Goal: Check status: Check status

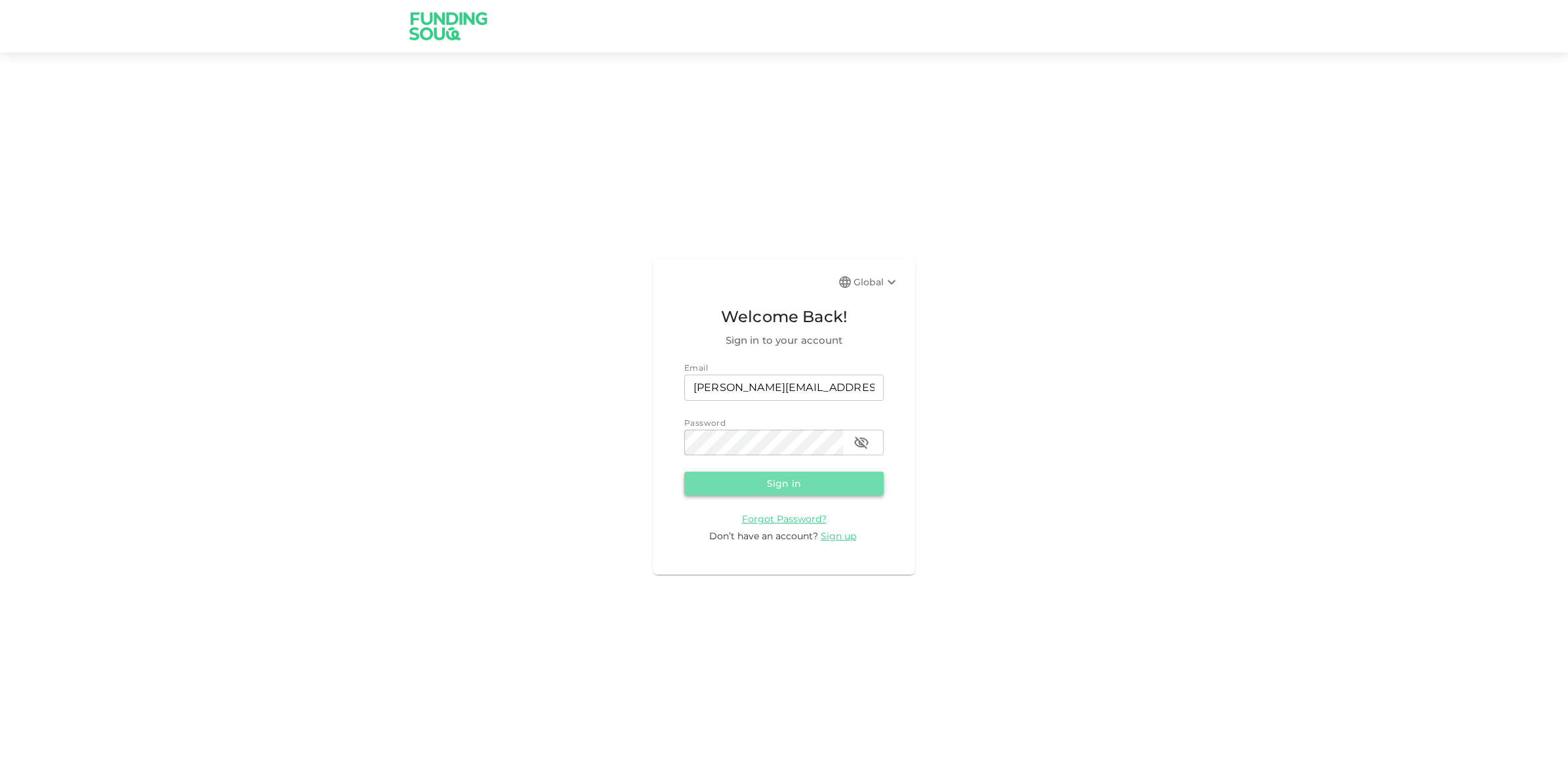
drag, startPoint x: 0, startPoint y: 0, endPoint x: 772, endPoint y: 479, distance: 908.5
click at [772, 479] on button "Sign in" at bounding box center [783, 484] width 200 height 24
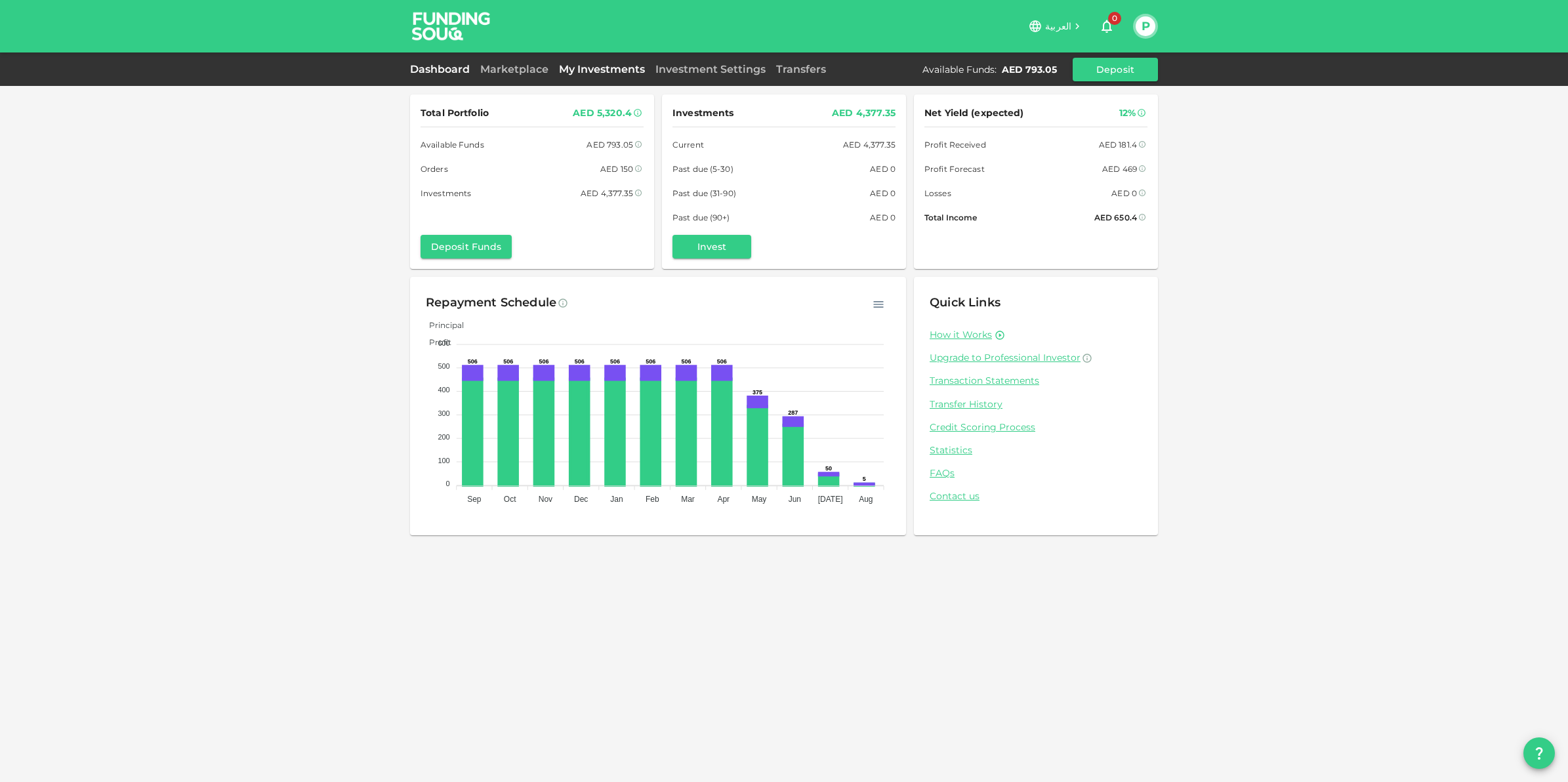
click at [602, 63] on link "My Investments" at bounding box center [602, 69] width 96 height 13
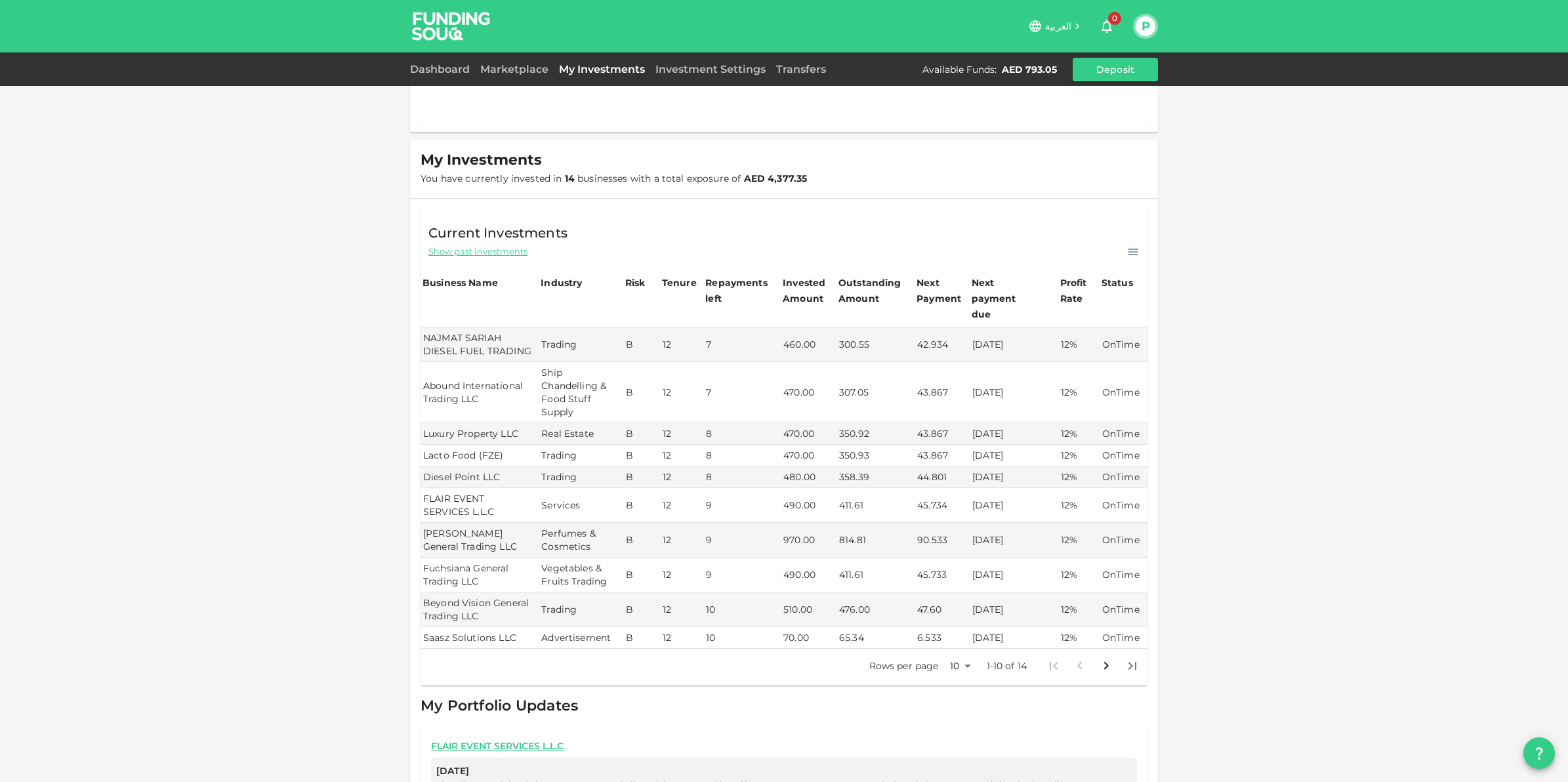
scroll to position [164, 0]
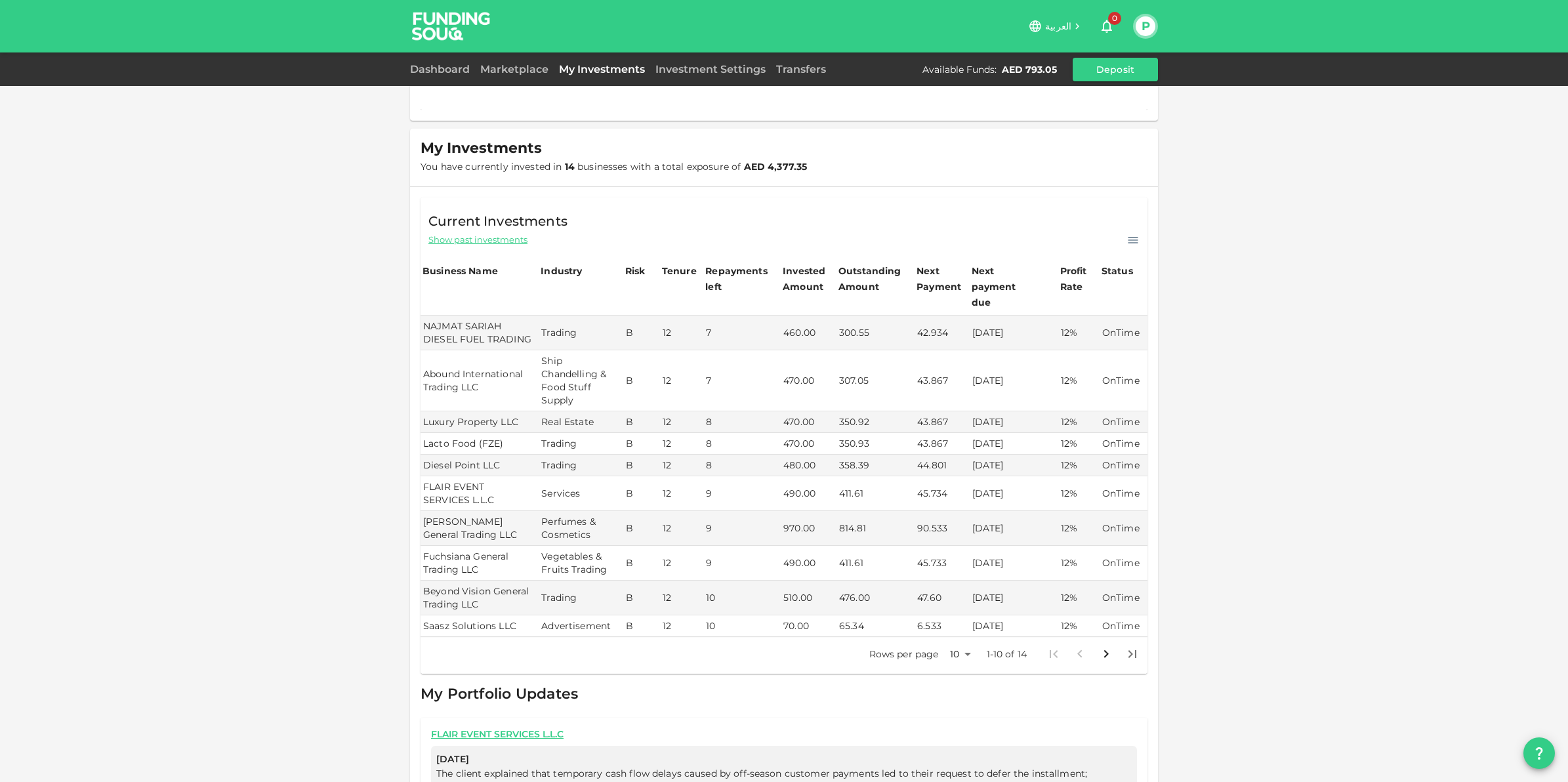
click at [1440, 446] on div "My Orders Business Name Industry Amount Risk Rating Type Profit Rate Abba Print…" at bounding box center [784, 345] width 1568 height 1019
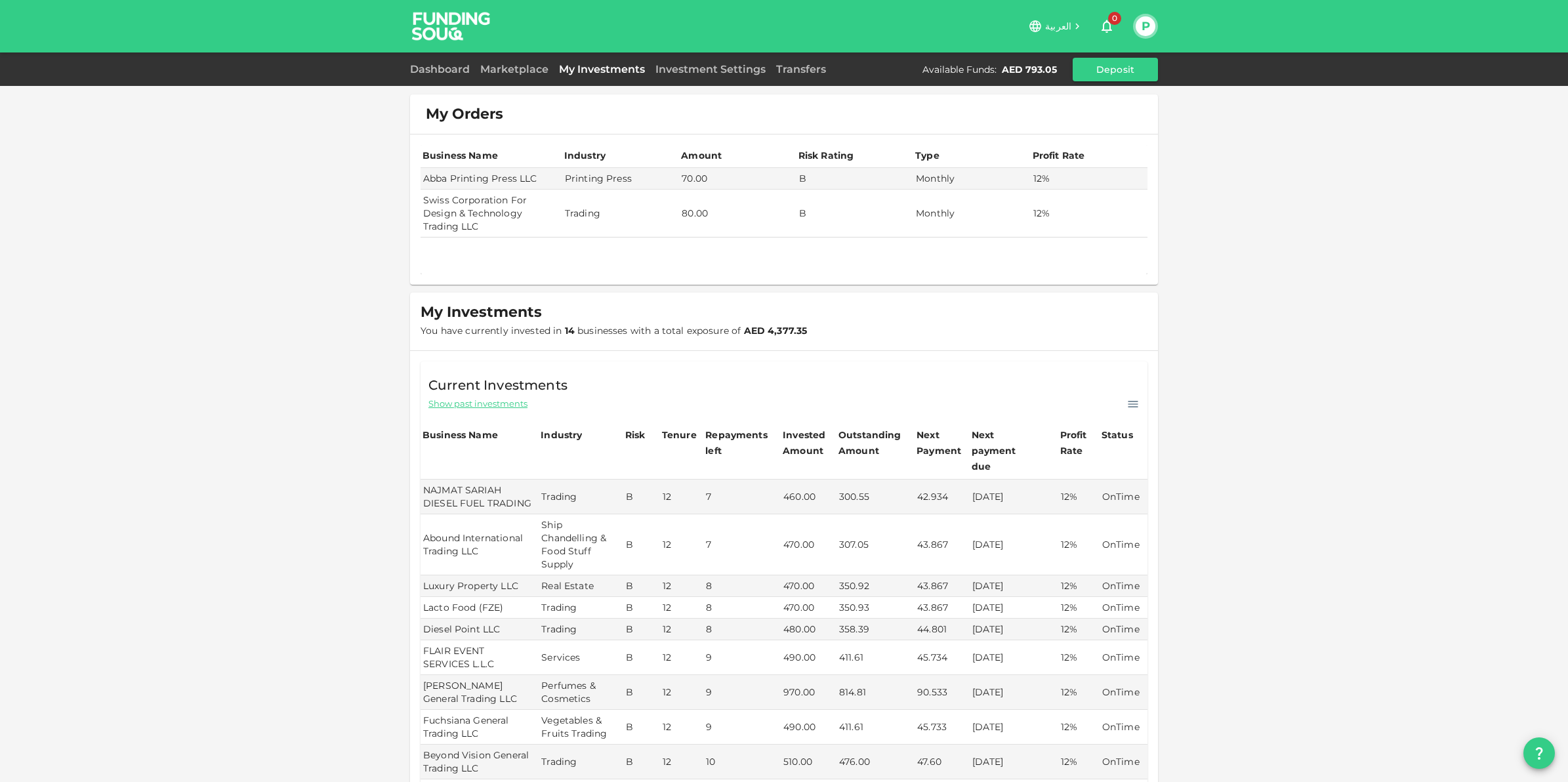
scroll to position [224, 0]
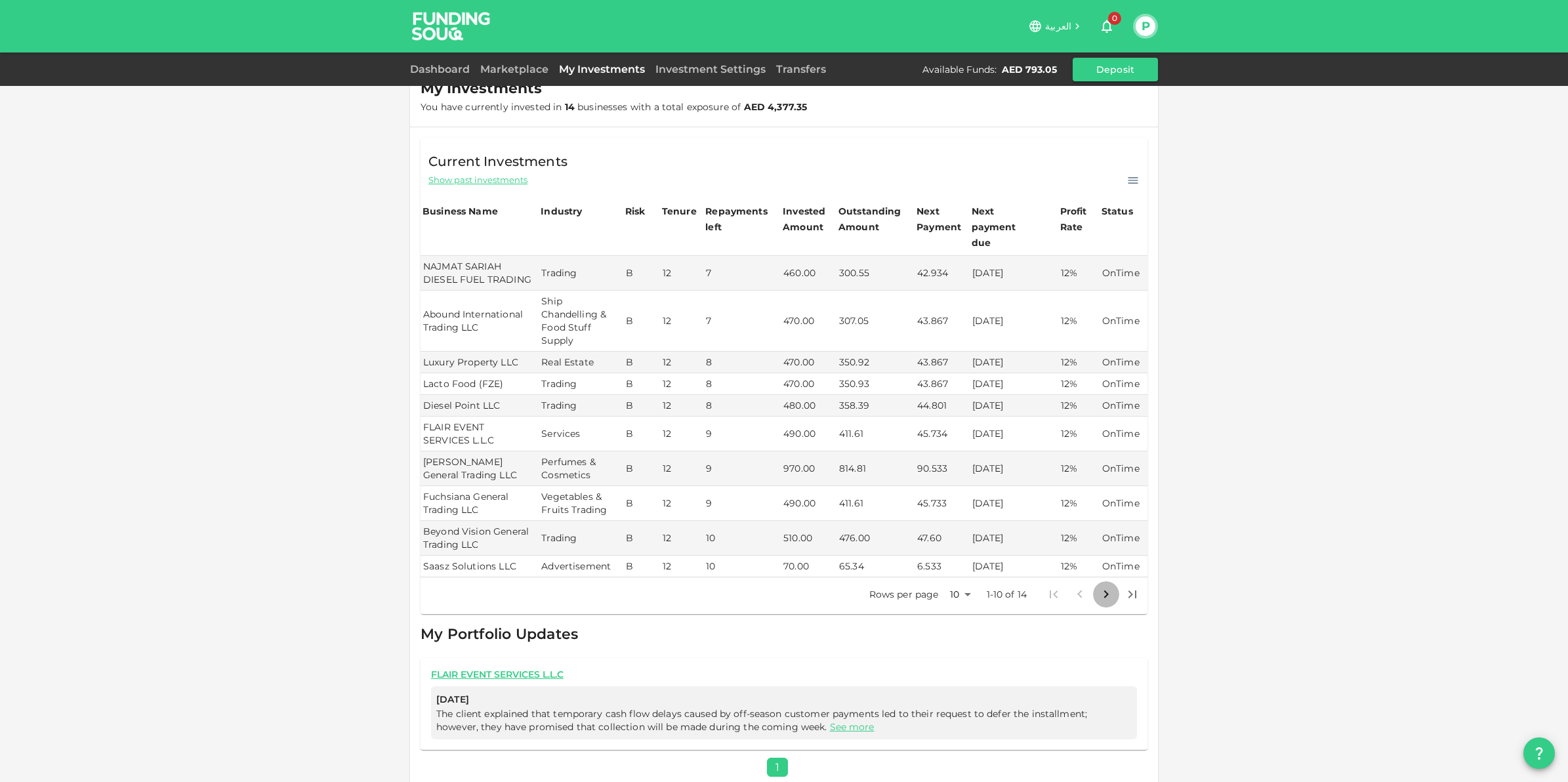
click at [1103, 586] on icon "Go to next page" at bounding box center [1106, 594] width 16 height 16
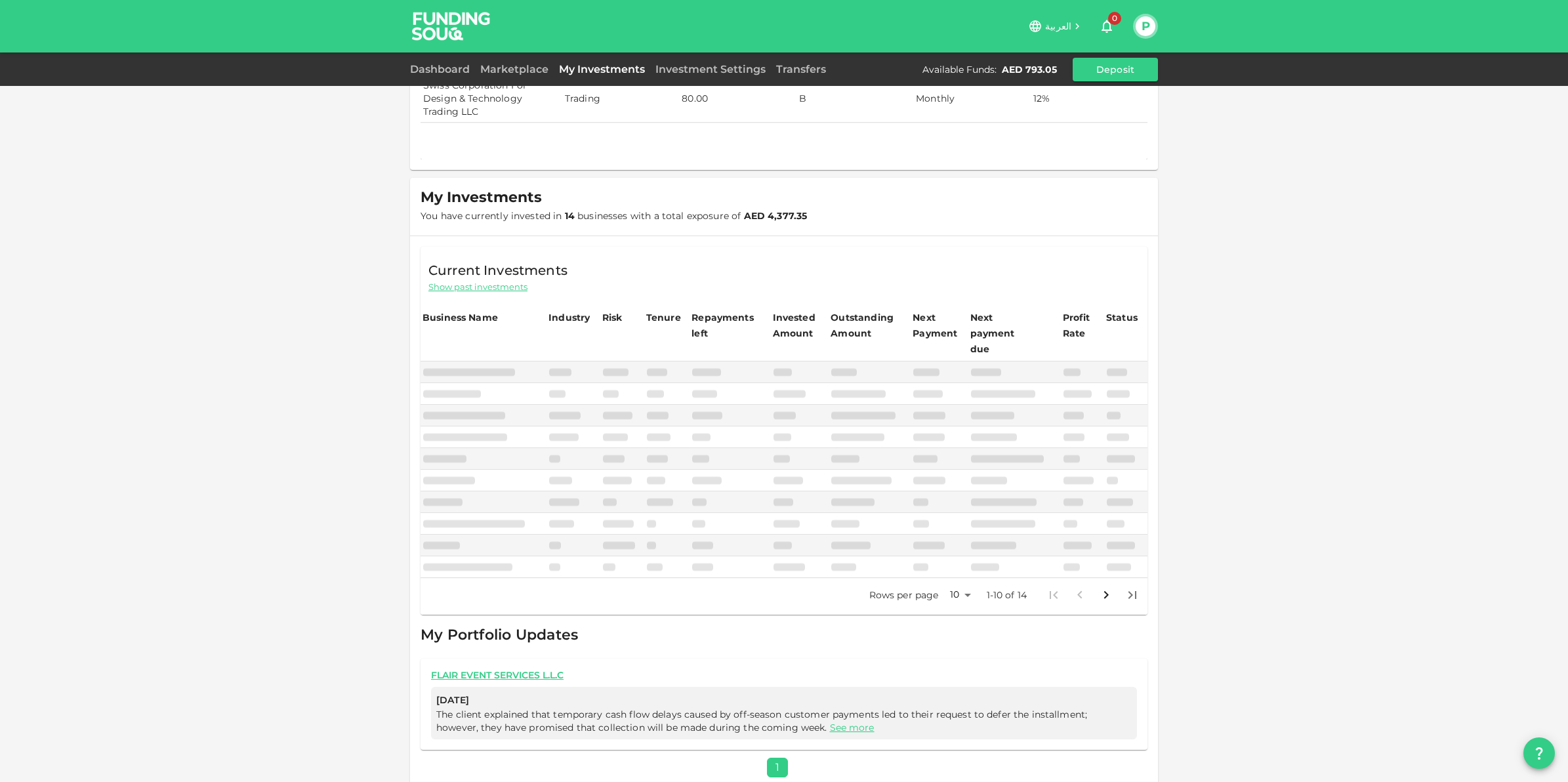
scroll to position [67, 0]
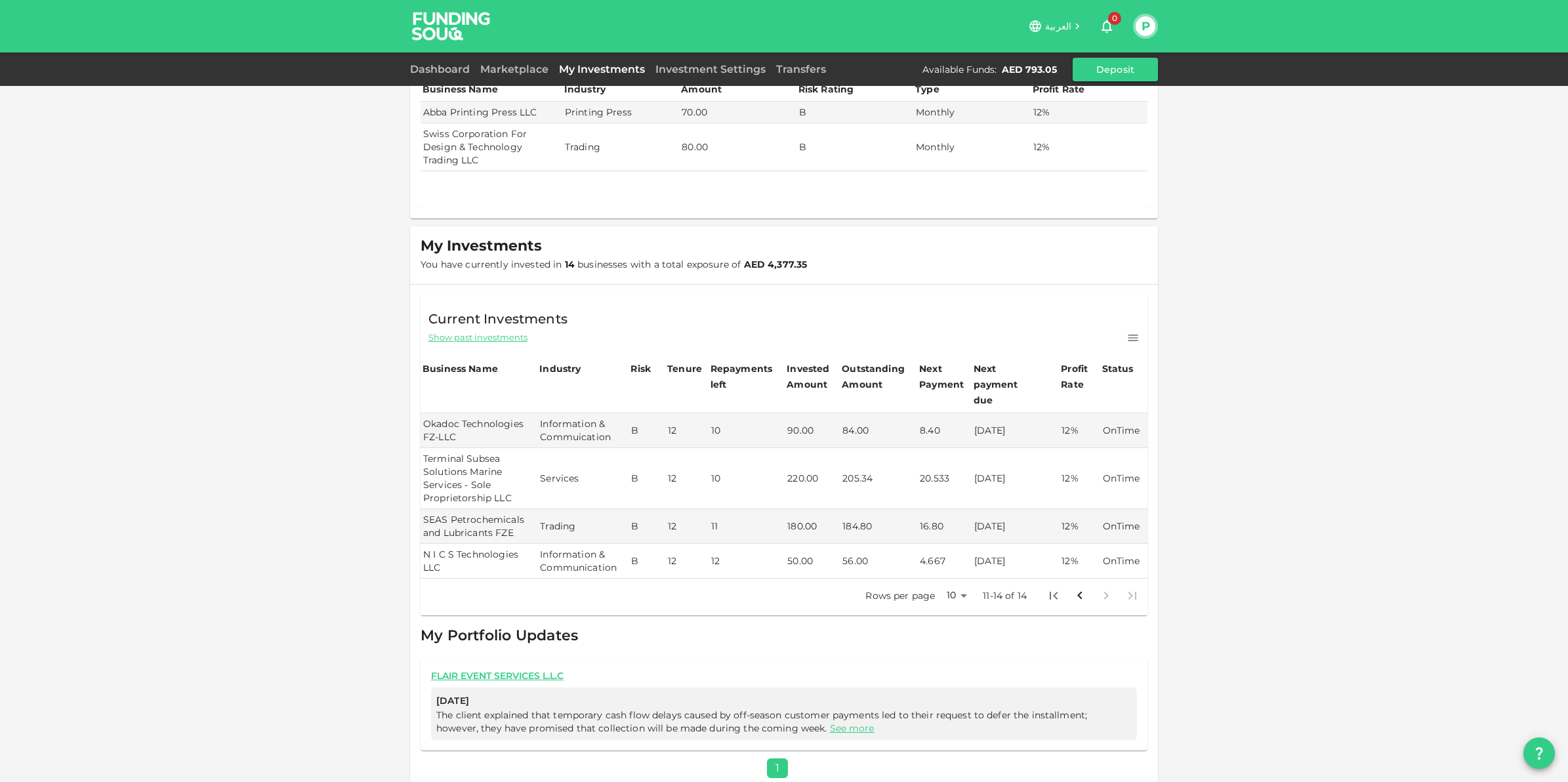
click at [723, 372] on div "Repayments left" at bounding box center [743, 377] width 66 height 32
click at [1072, 588] on icon "Go to previous page" at bounding box center [1080, 596] width 16 height 16
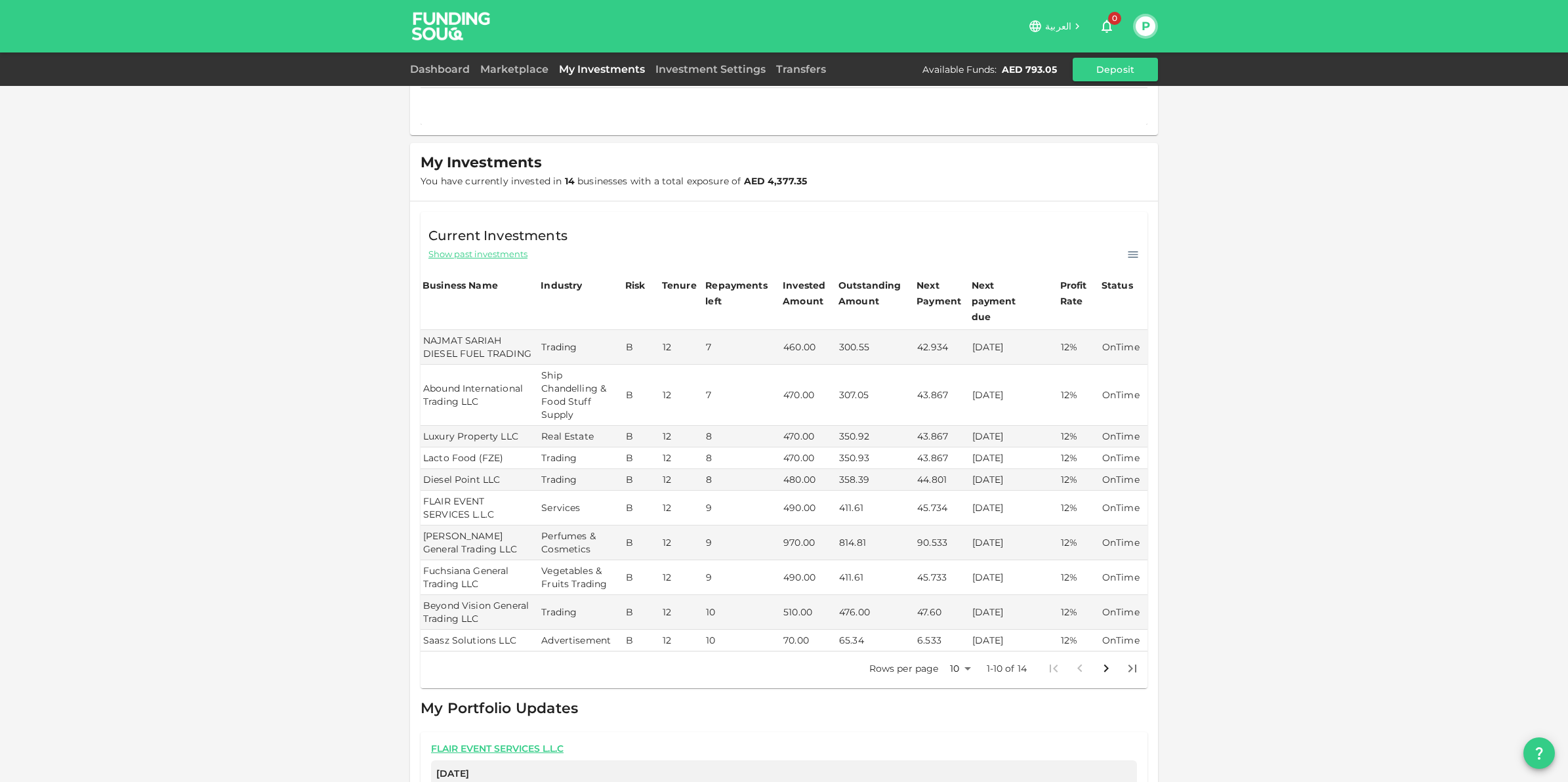
scroll to position [164, 0]
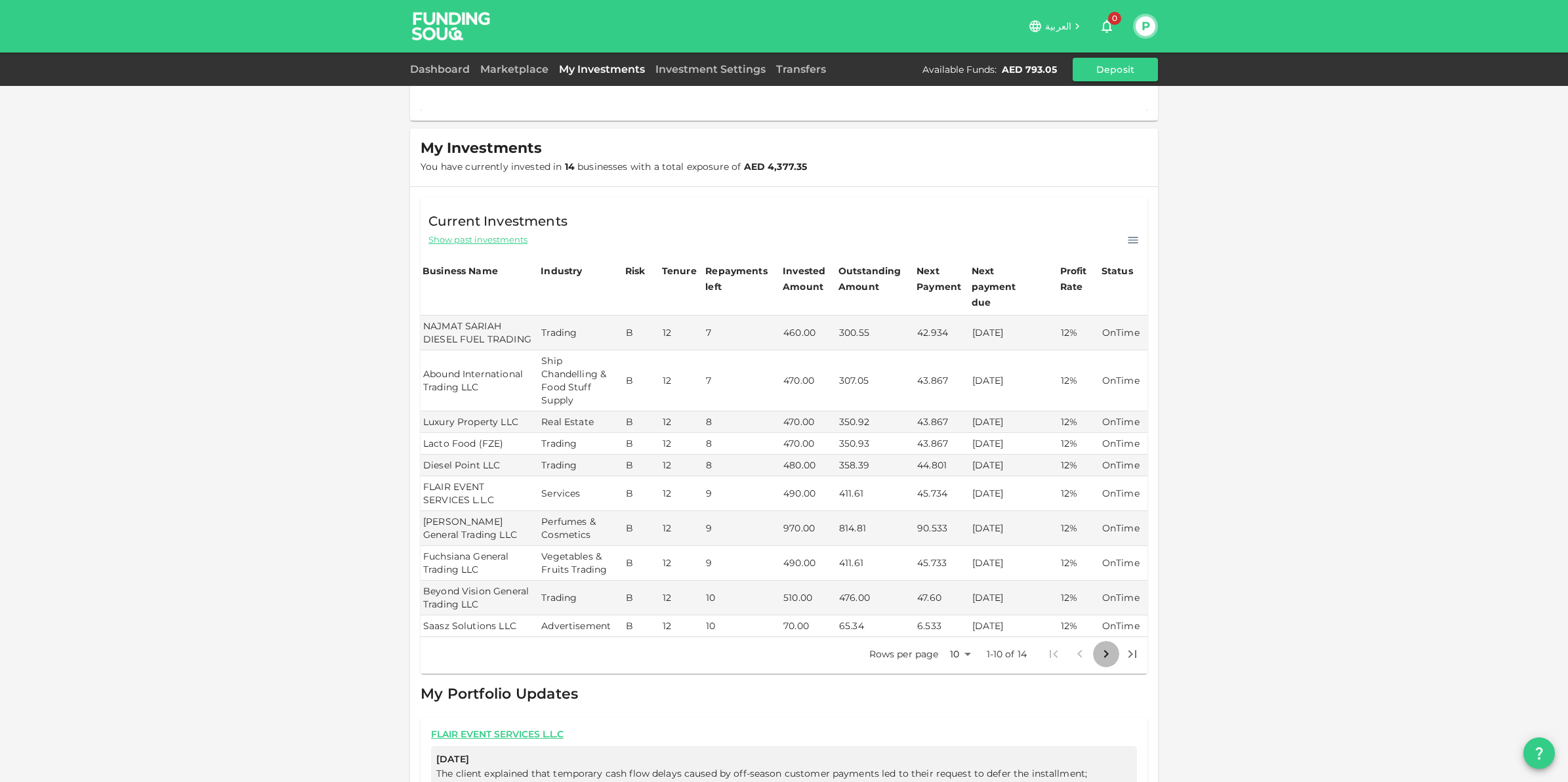
click at [1098, 646] on icon "Go to next page" at bounding box center [1106, 654] width 16 height 16
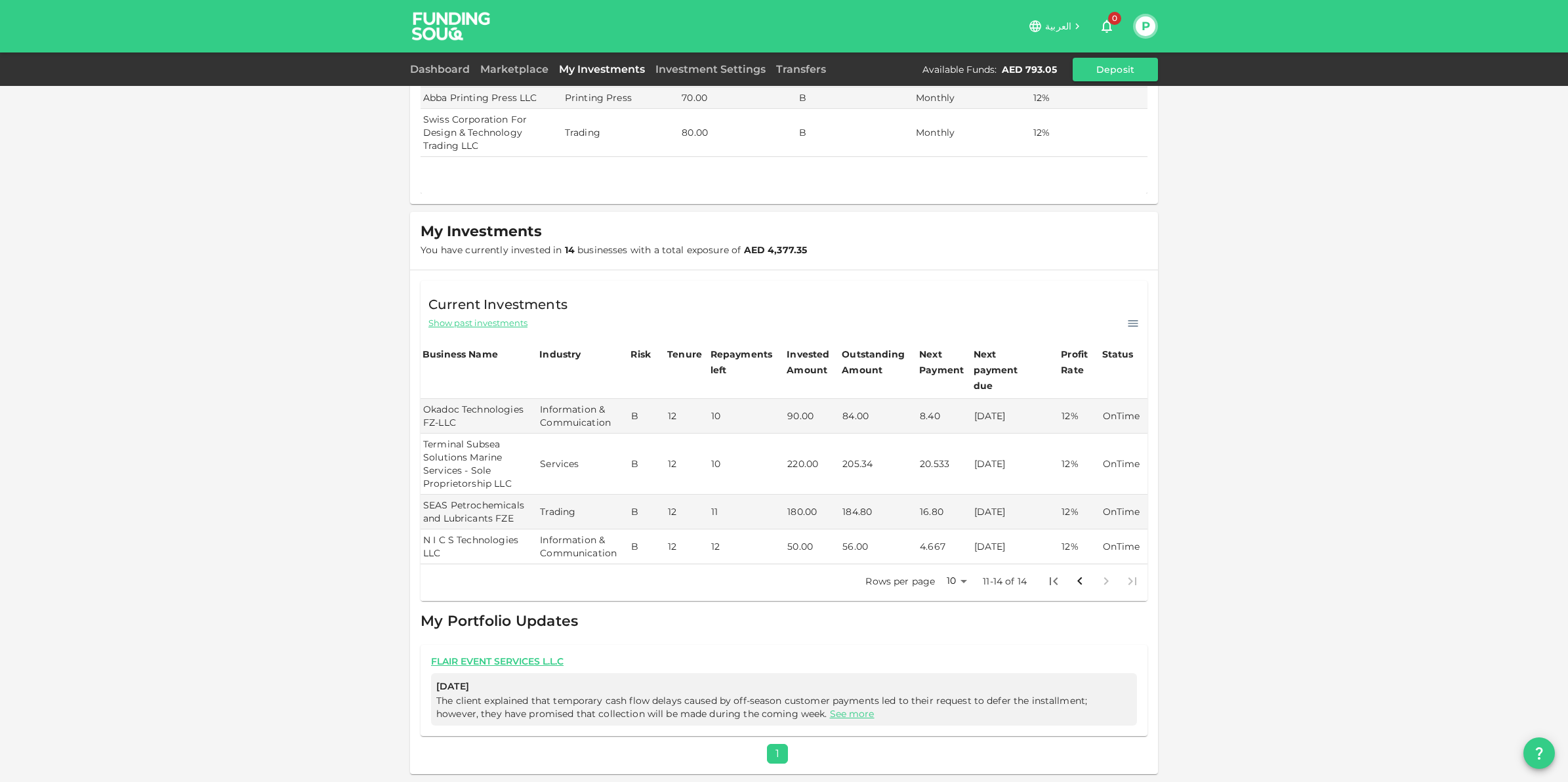
scroll to position [67, 0]
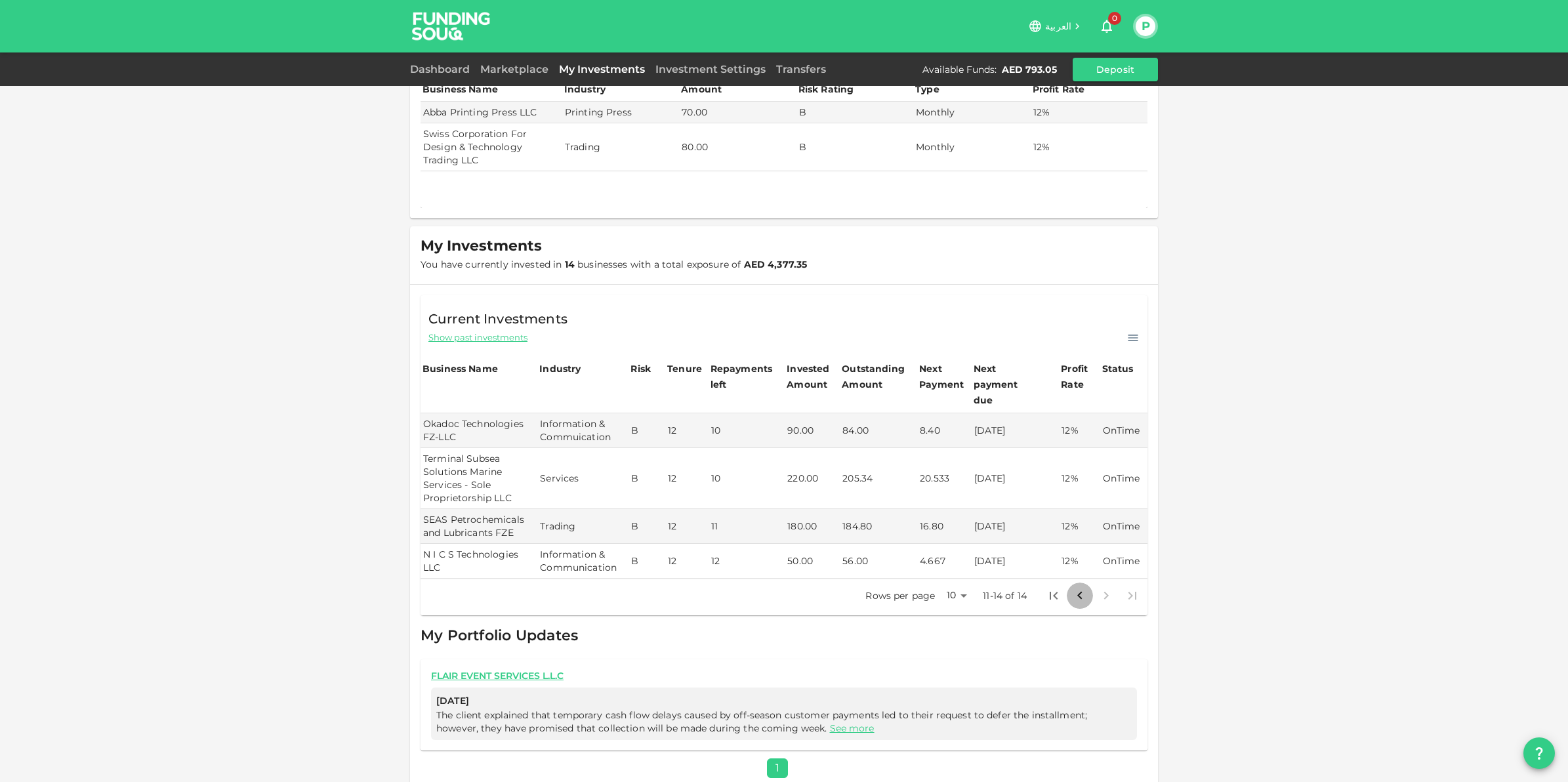
click at [1076, 588] on icon "Go to previous page" at bounding box center [1080, 596] width 16 height 16
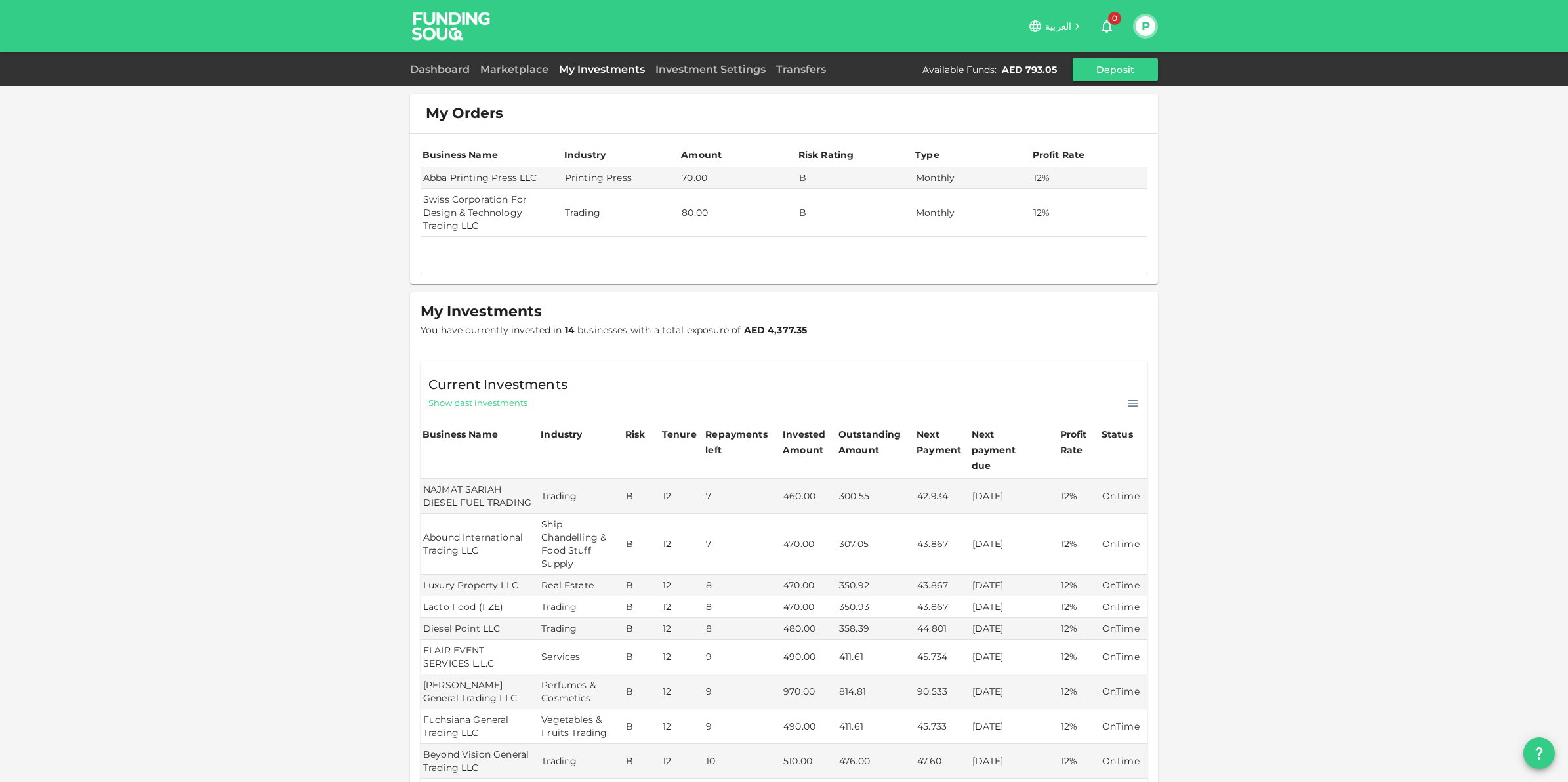
scroll to position [0, 0]
